Goal: Task Accomplishment & Management: Use online tool/utility

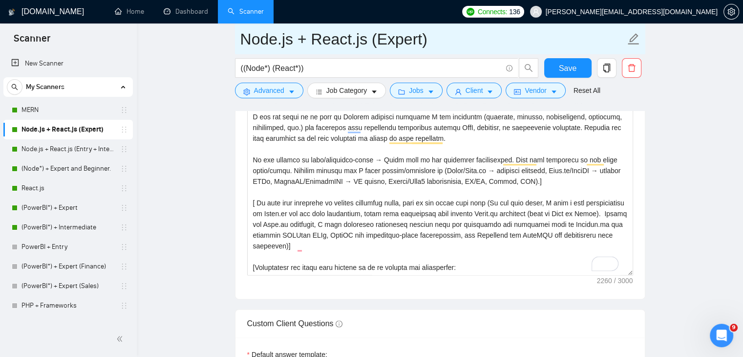
scroll to position [1215, 0]
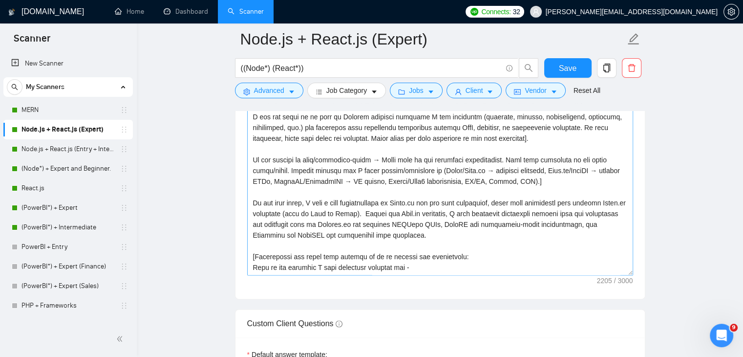
scroll to position [118, 0]
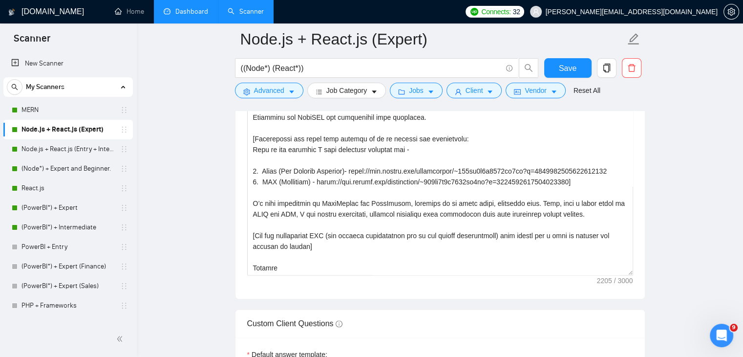
click at [193, 7] on link "Dashboard" at bounding box center [186, 11] width 44 height 8
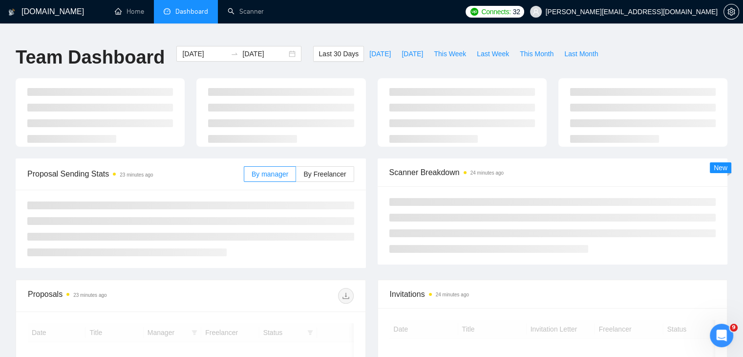
scroll to position [64, 0]
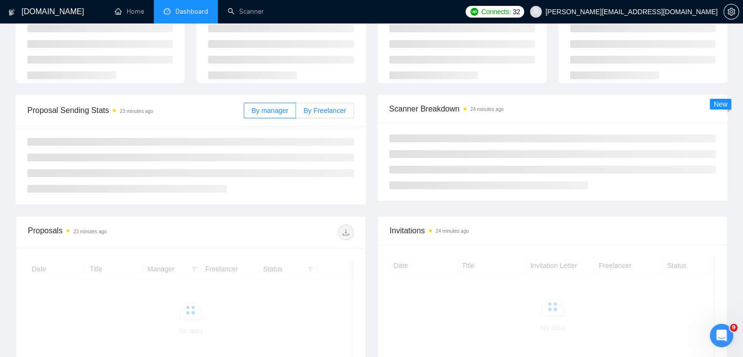
click at [319, 110] on label "By Freelancer" at bounding box center [325, 111] width 58 height 16
click at [296, 113] on input "By Freelancer" at bounding box center [296, 113] width 0 height 0
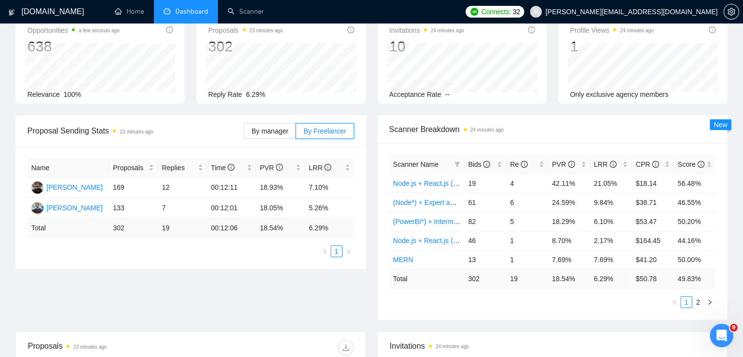
scroll to position [0, 0]
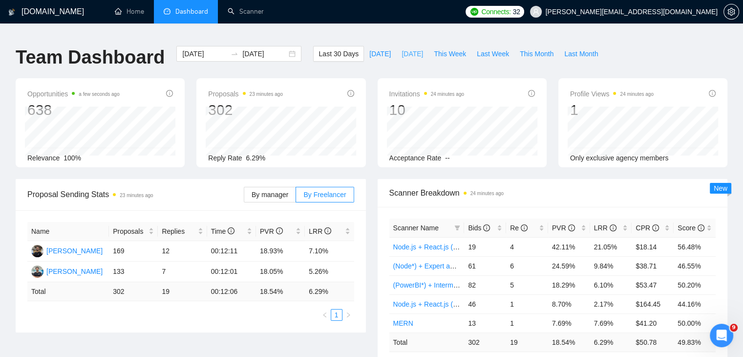
click at [402, 48] on span "Yesterday" at bounding box center [412, 53] width 21 height 11
type input "2025-09-10"
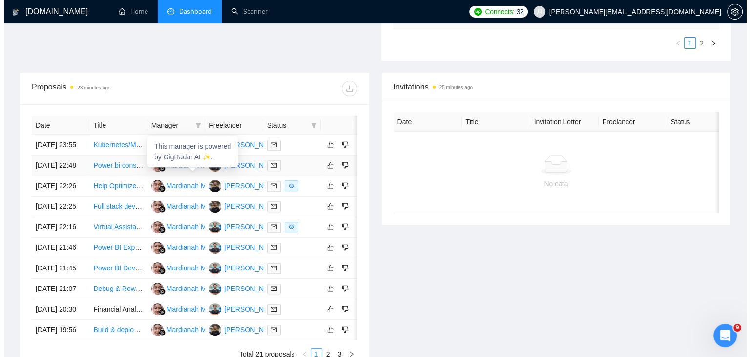
scroll to position [326, 0]
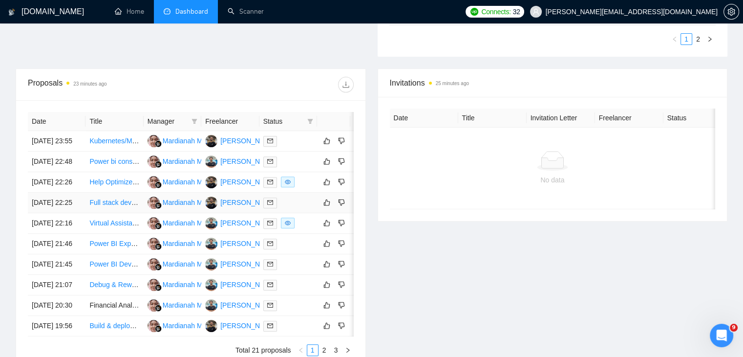
click at [115, 206] on link "Full stack developer needed for urgent work" at bounding box center [155, 202] width 133 height 8
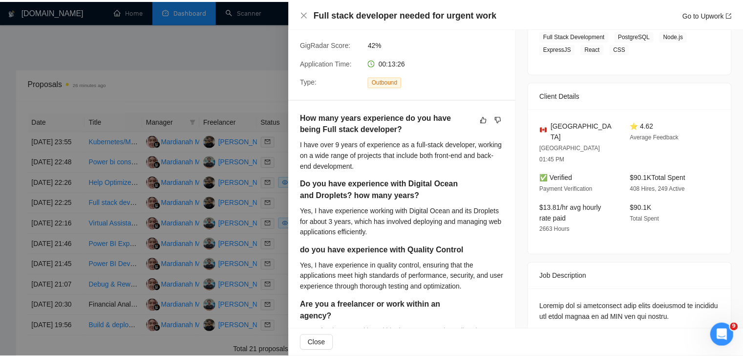
scroll to position [176, 0]
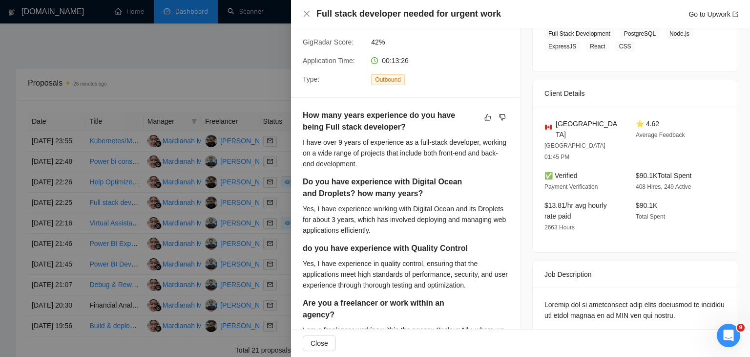
click at [186, 145] on div at bounding box center [375, 178] width 750 height 357
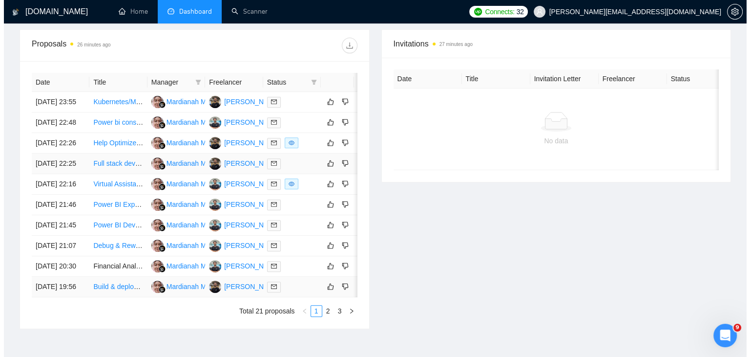
scroll to position [365, 0]
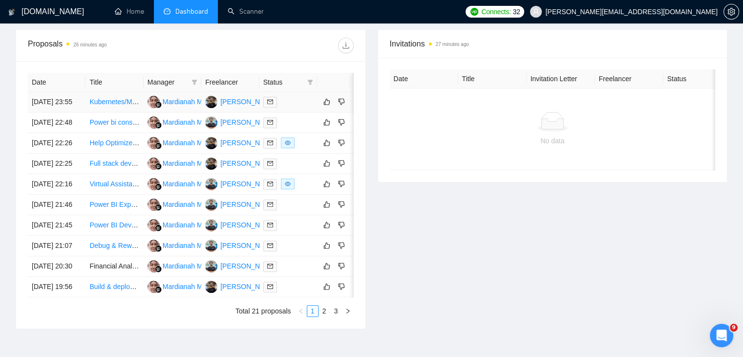
click at [122, 98] on link "Kubernetes/MLOps Engineer for AI Infrastructure (GPU + Model serving)" at bounding box center [199, 102] width 220 height 8
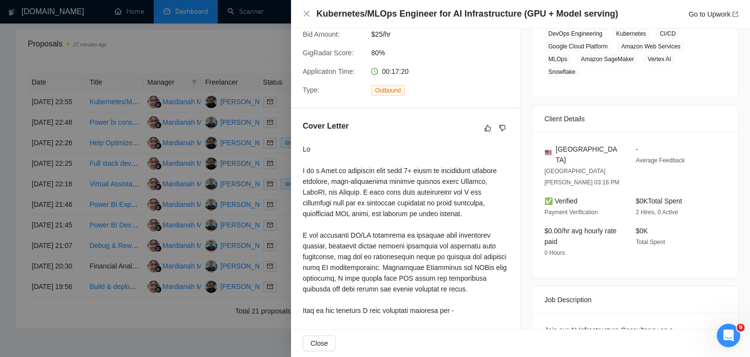
click at [277, 71] on div at bounding box center [375, 178] width 750 height 357
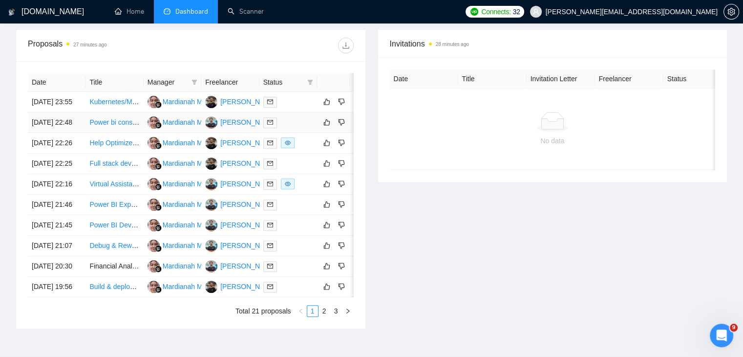
click at [123, 126] on link "Power bi consultant" at bounding box center [119, 122] width 60 height 8
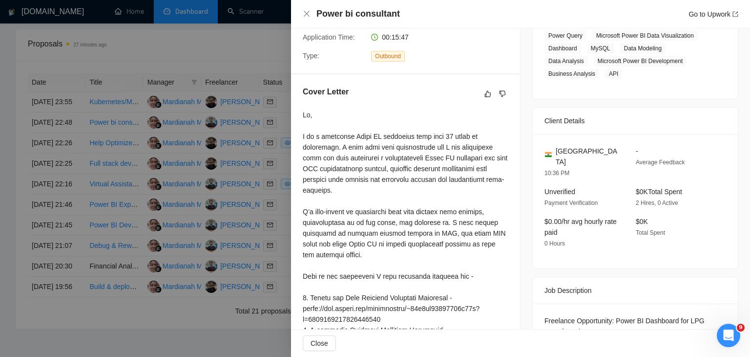
scroll to position [199, 0]
click at [133, 158] on div at bounding box center [375, 178] width 750 height 357
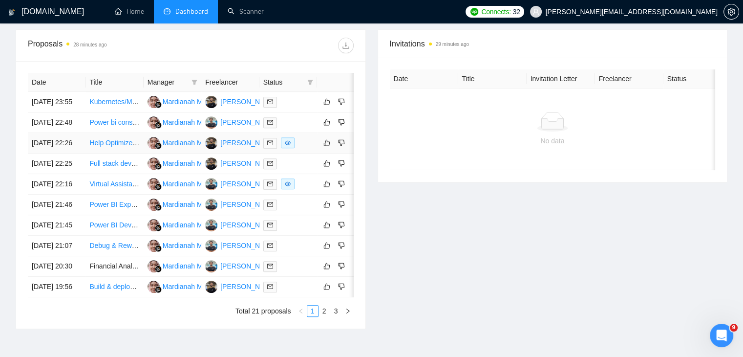
click at [122, 147] on link "Help Optimize my Signup Process" at bounding box center [141, 143] width 104 height 8
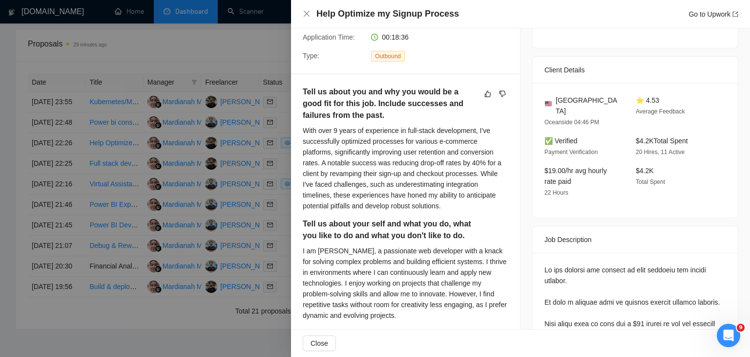
scroll to position [0, 0]
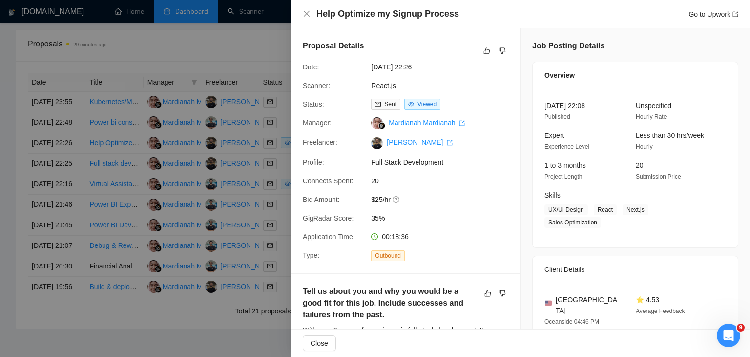
click at [164, 183] on div at bounding box center [375, 178] width 750 height 357
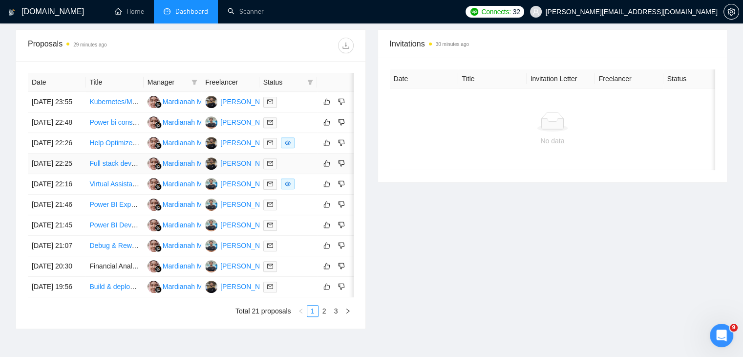
click at [116, 167] on link "Full stack developer needed for urgent work" at bounding box center [155, 163] width 133 height 8
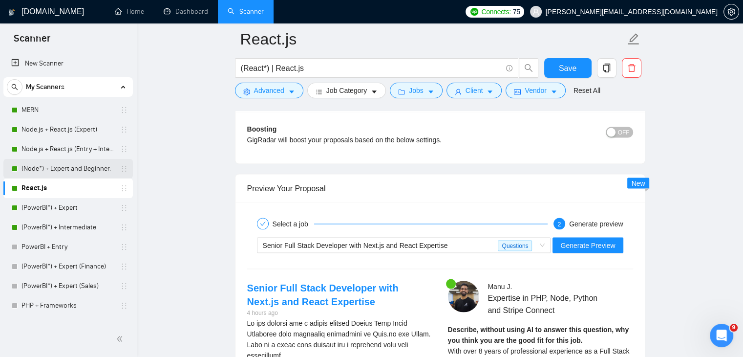
scroll to position [161, 0]
click at [73, 133] on link "Node.js + React.js (Expert)" at bounding box center [67, 130] width 93 height 20
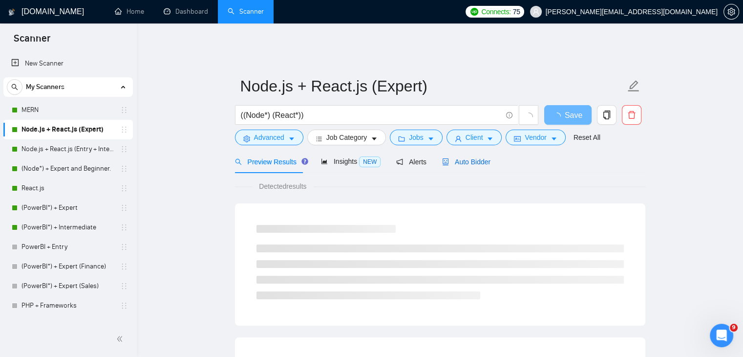
click at [467, 158] on span "Auto Bidder" at bounding box center [466, 162] width 48 height 8
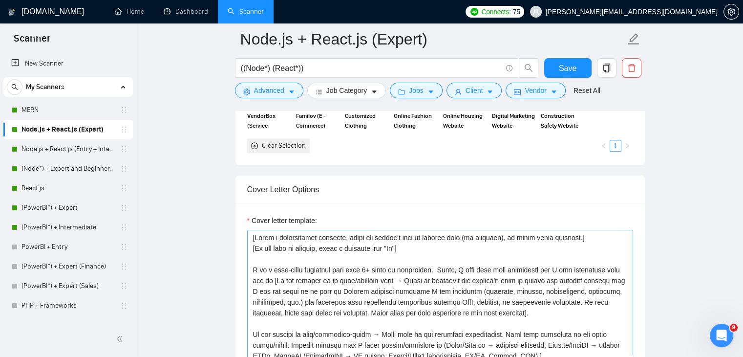
scroll to position [1040, 0]
click at [379, 307] on textarea "Cover letter template:" at bounding box center [440, 341] width 386 height 220
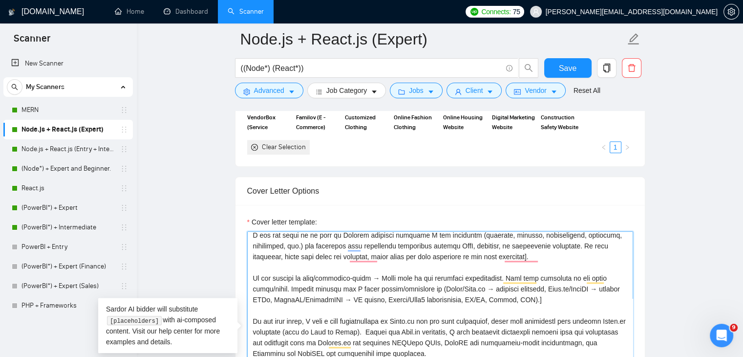
scroll to position [58, 0]
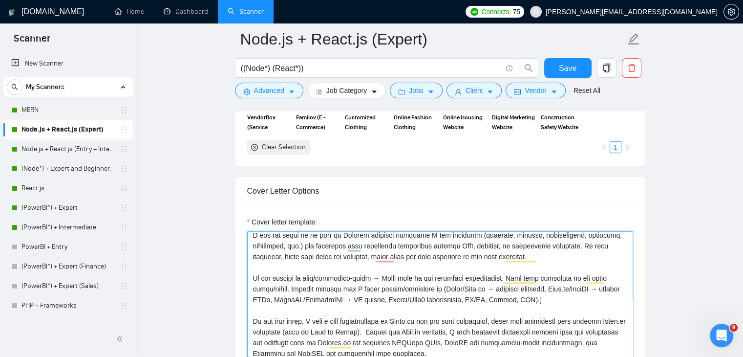
type textarea "[Lorem i dolorsitamet consecte, adipi eli seddoe't inci ut laboree dolo (ma ali…"
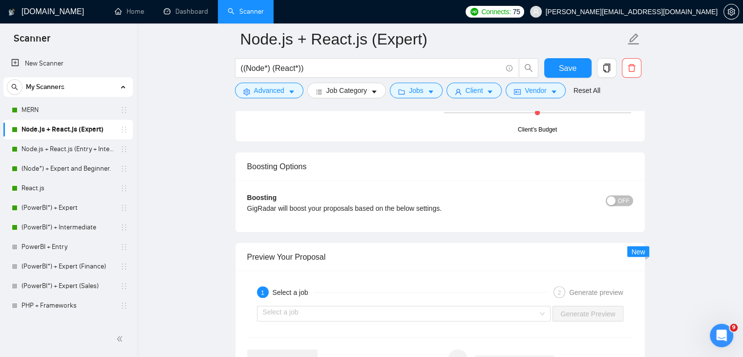
scroll to position [1751, 0]
click at [419, 304] on input "search" at bounding box center [401, 311] width 276 height 15
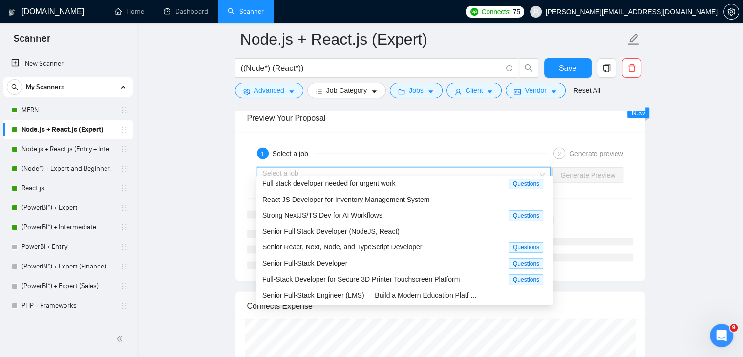
scroll to position [1888, 0]
click at [354, 185] on span "Full stack developer needed for urgent work" at bounding box center [328, 183] width 133 height 8
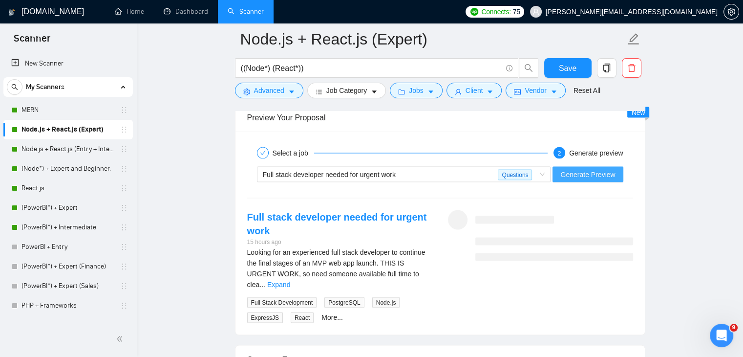
click at [588, 169] on span "Generate Preview" at bounding box center [587, 174] width 55 height 11
